Goal: Transaction & Acquisition: Purchase product/service

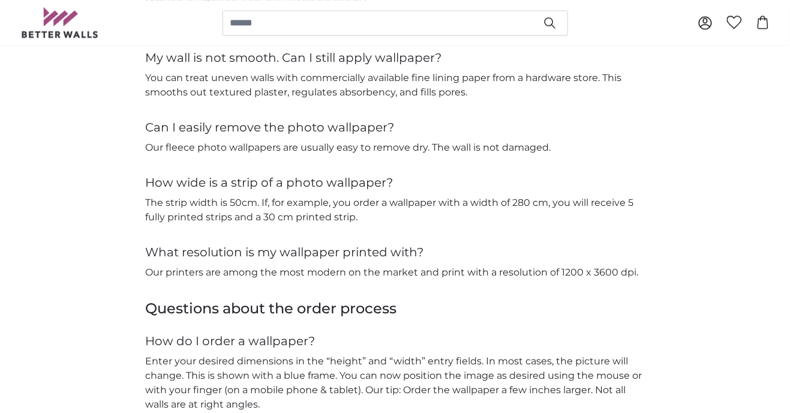
scroll to position [1990, 0]
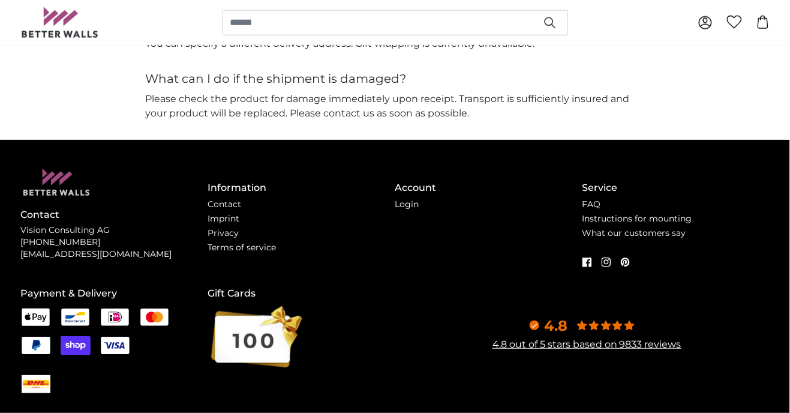
scroll to position [2852, 0]
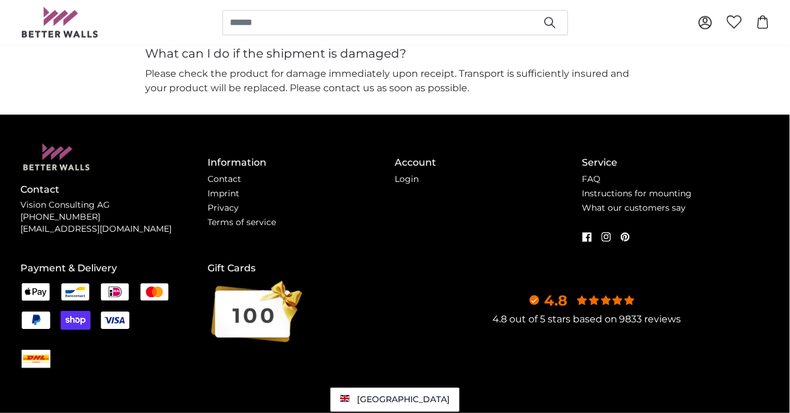
click at [642, 322] on link "4.8 out of 5 stars based on 9833 reviews" at bounding box center [586, 318] width 189 height 11
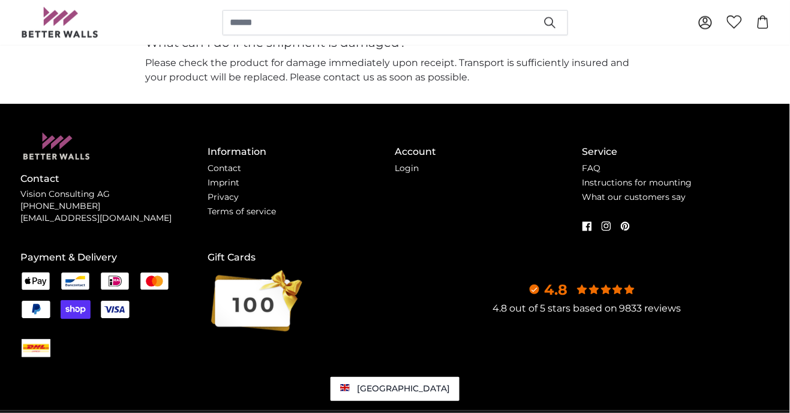
scroll to position [2889, 0]
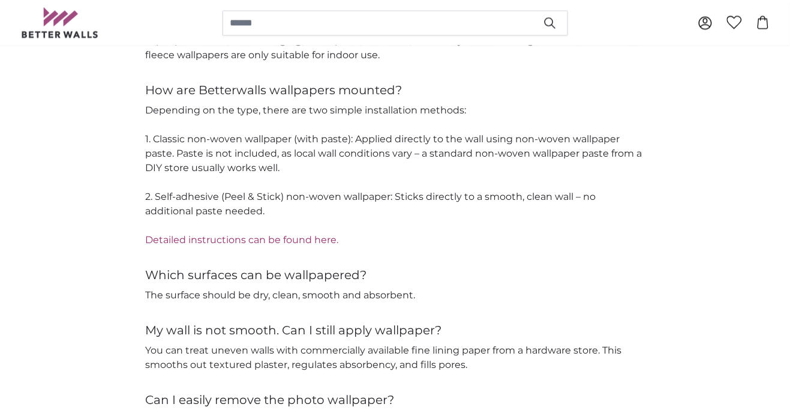
scroll to position [1956, 0]
click at [277, 243] on link "Detailed instructions can be found here." at bounding box center [242, 239] width 193 height 11
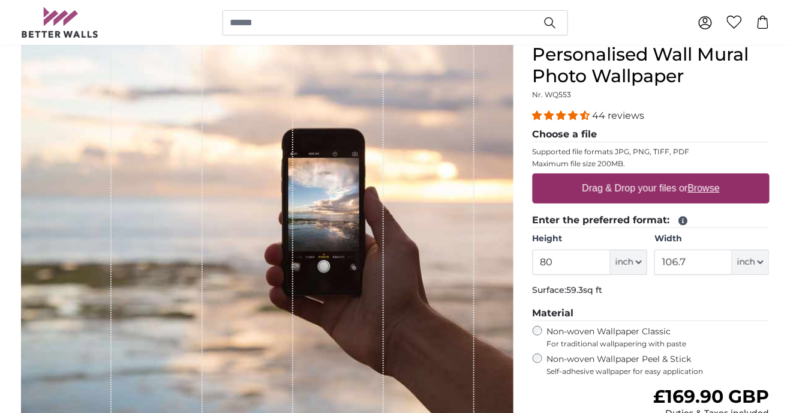
scroll to position [118, 0]
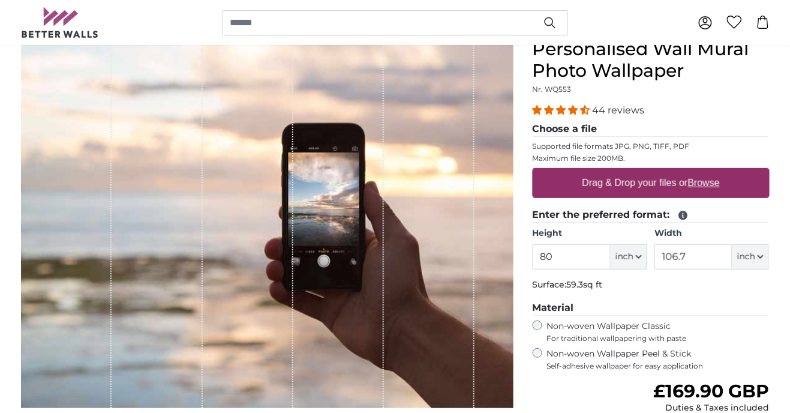
click at [685, 217] on icon at bounding box center [682, 215] width 9 height 9
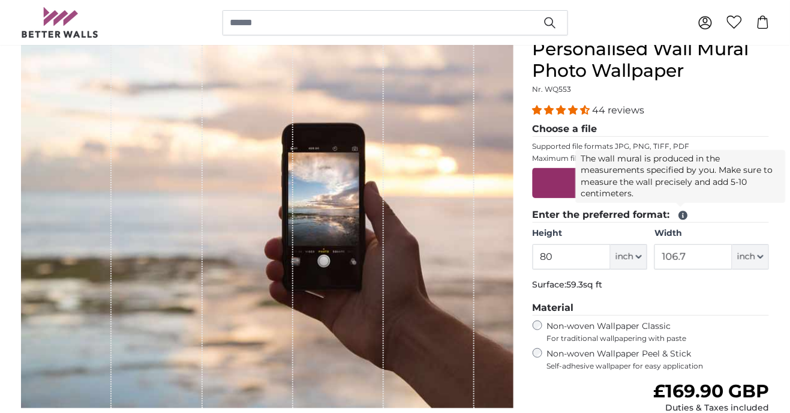
click at [682, 216] on icon at bounding box center [683, 215] width 11 height 11
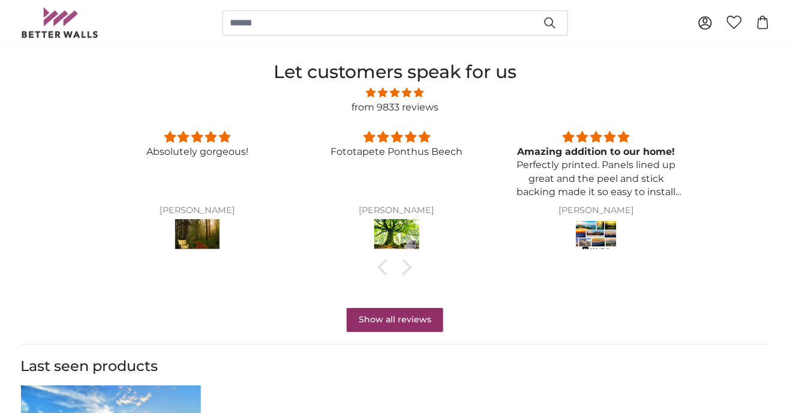
scroll to position [903, 0]
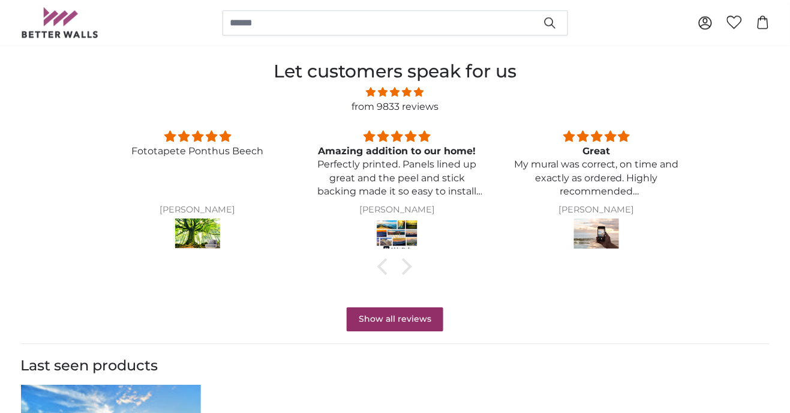
click at [199, 235] on img at bounding box center [197, 235] width 45 height 34
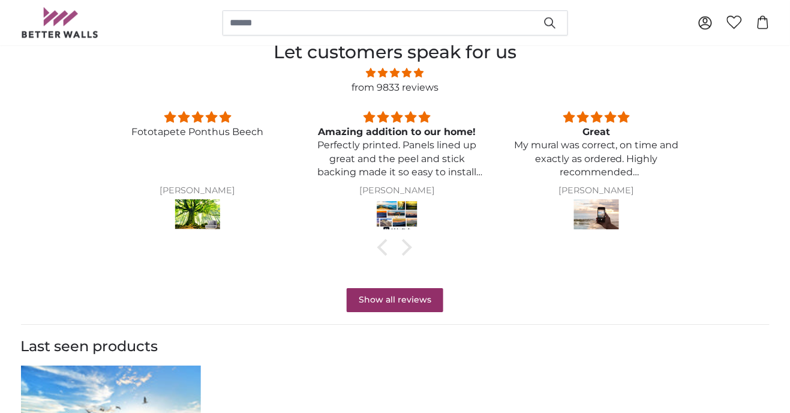
scroll to position [941, 0]
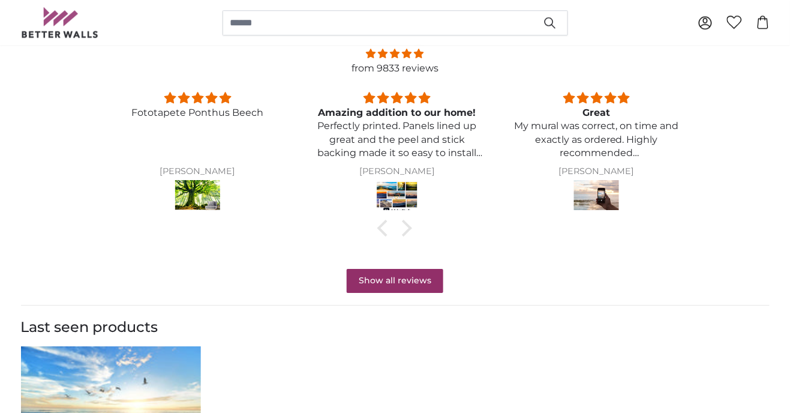
click at [595, 193] on img at bounding box center [596, 197] width 45 height 34
click at [392, 193] on img at bounding box center [397, 197] width 45 height 34
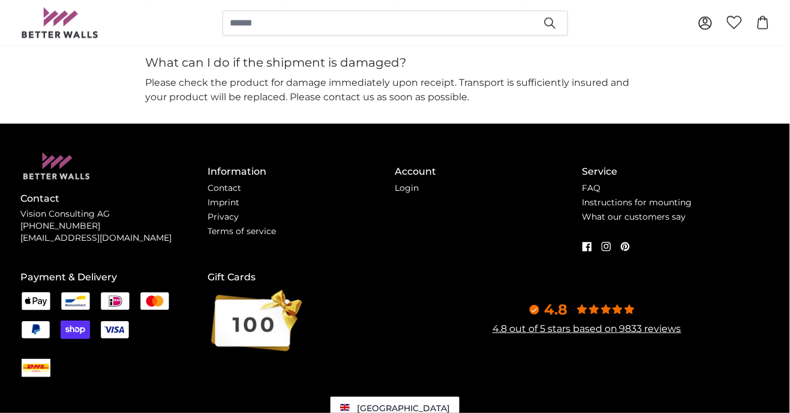
scroll to position [3085, 0]
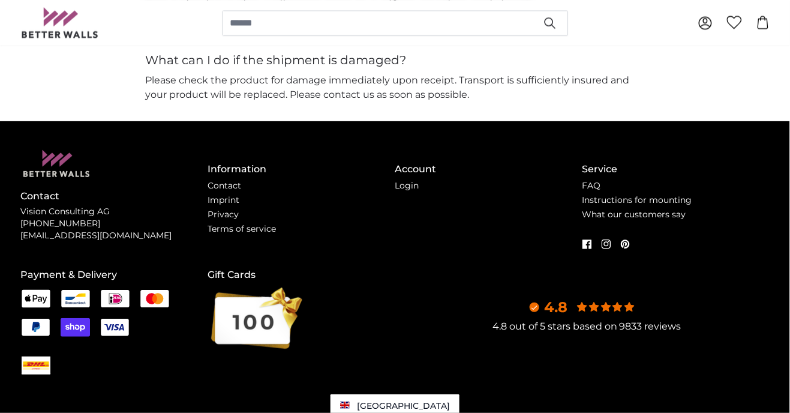
click at [578, 331] on link "4.8 out of 5 stars based on 9833 reviews" at bounding box center [586, 325] width 189 height 11
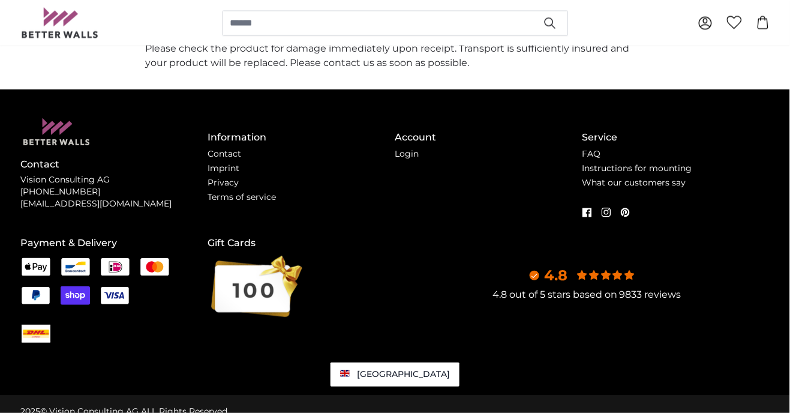
scroll to position [3123, 0]
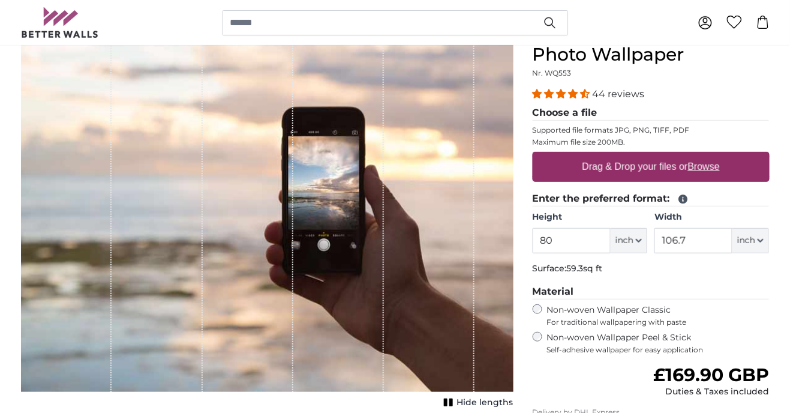
scroll to position [134, 0]
